Goal: Information Seeking & Learning: Learn about a topic

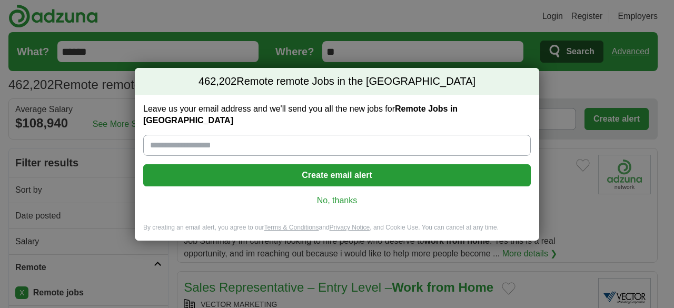
click at [166, 245] on div "462,202 Remote remote Jobs in the US Leave us your email address and we'll send…" at bounding box center [337, 154] width 674 height 308
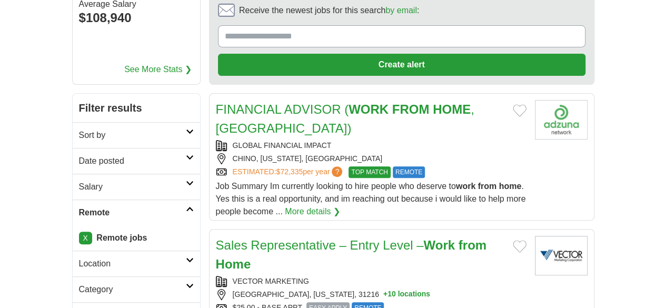
scroll to position [175, 0]
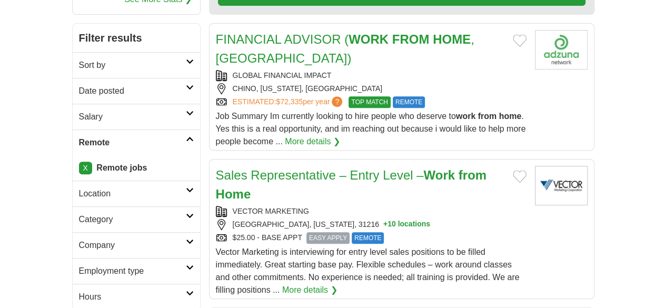
click at [128, 213] on h2 "Category" at bounding box center [132, 219] width 107 height 13
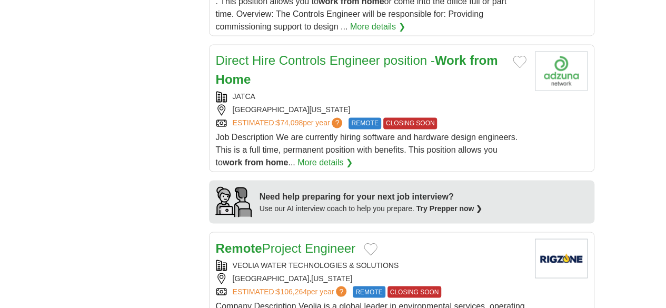
scroll to position [876, 0]
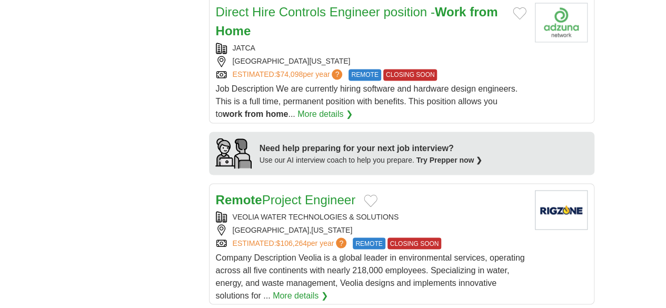
click at [526, 190] on div "Remote Project Engineer VEOLIA WATER TECHNOLOGIES & SOLUTIONS TREVOSE,PENNSYLVA…" at bounding box center [371, 246] width 311 height 112
